Goal: Task Accomplishment & Management: Complete application form

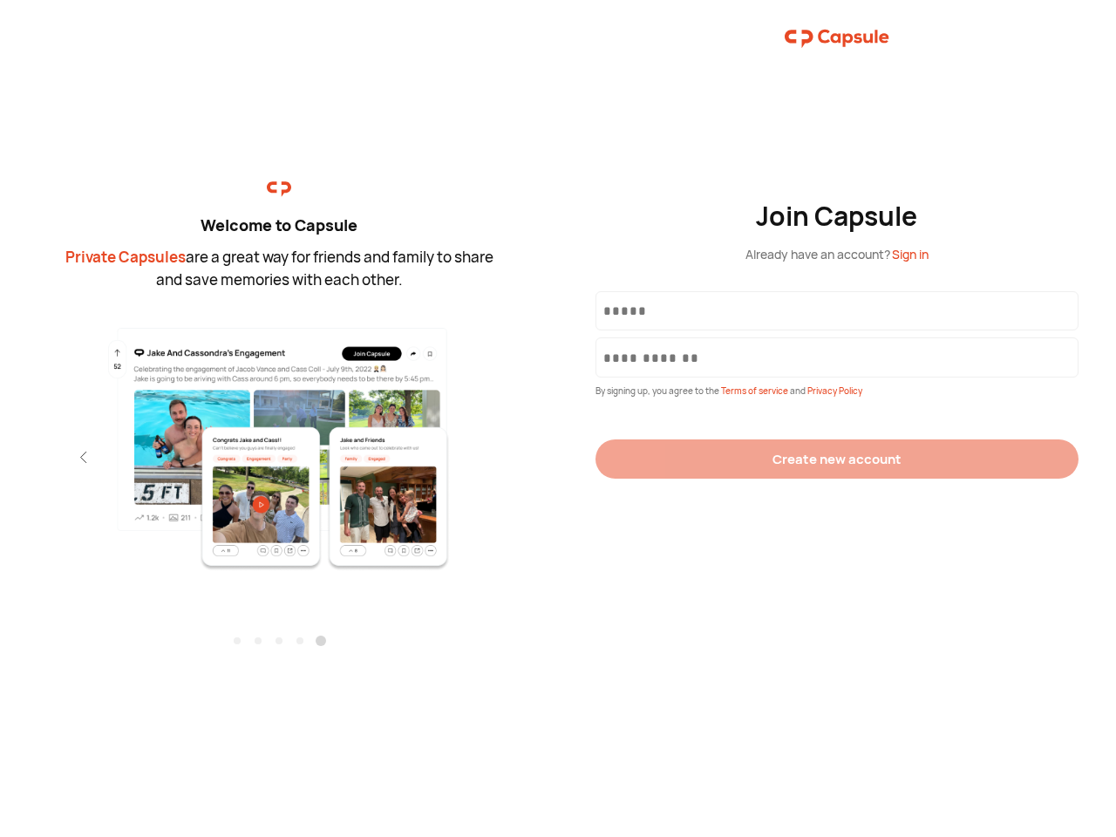
click at [558, 419] on div "Join Capsule Already have an account? Sign in By signing up, you agree to the T…" at bounding box center [837, 418] width 558 height 837
click at [279, 442] on img at bounding box center [279, 448] width 381 height 246
click at [0, 457] on div "Welcome to Capsule Private Capsules are a great way for friends and family to s…" at bounding box center [279, 418] width 558 height 837
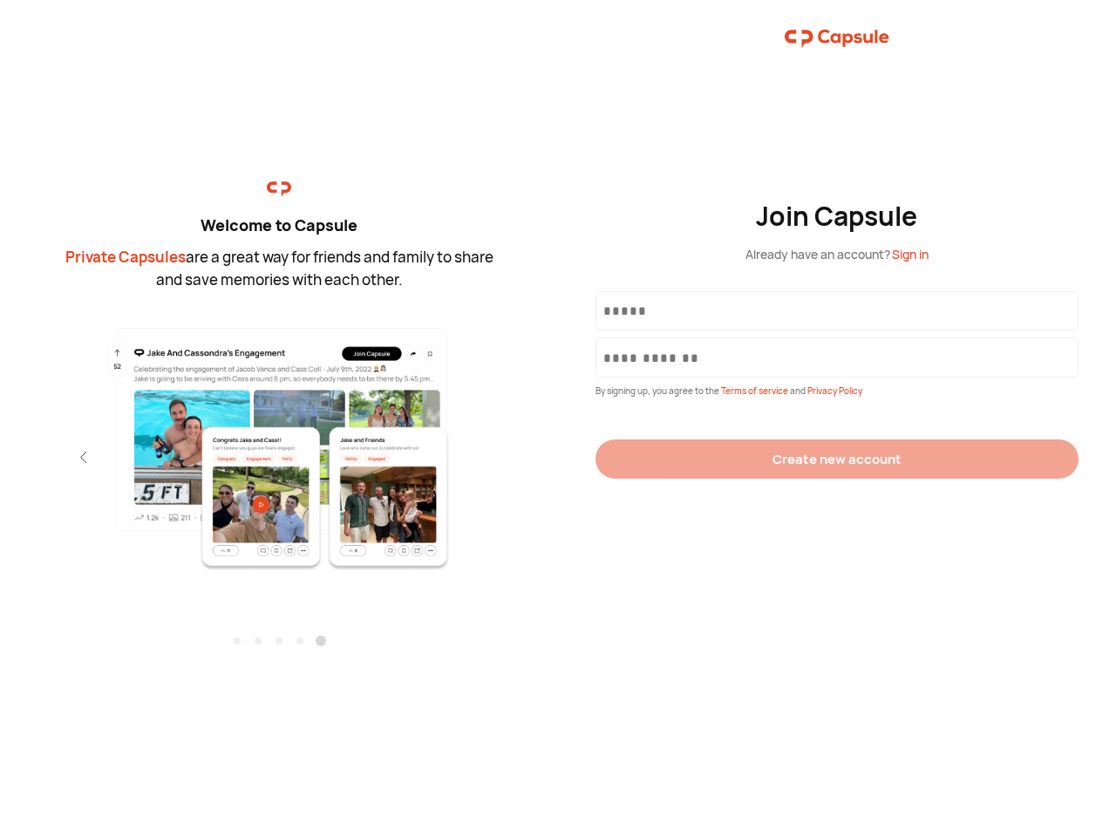
click at [0, 457] on div "Welcome to Capsule Private Capsules are a great way for friends and family to s…" at bounding box center [279, 418] width 558 height 837
click at [52, 457] on div "Welcome to Capsule Private Capsules are a great way for friends and family to s…" at bounding box center [279, 418] width 558 height 837
